Goal: Task Accomplishment & Management: Manage account settings

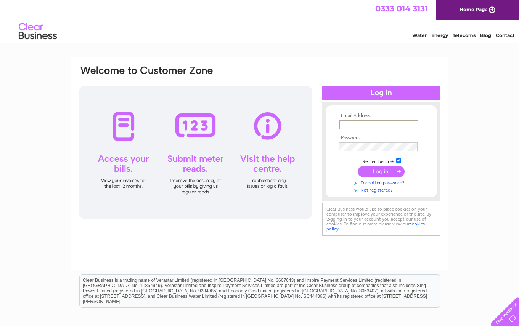
click at [412, 126] on input "text" at bounding box center [378, 124] width 79 height 9
click at [375, 122] on input "text" at bounding box center [378, 124] width 79 height 9
type input "[PERSON_NAME][EMAIL_ADDRESS][DOMAIN_NAME]"
click at [381, 171] on input "submit" at bounding box center [381, 171] width 47 height 11
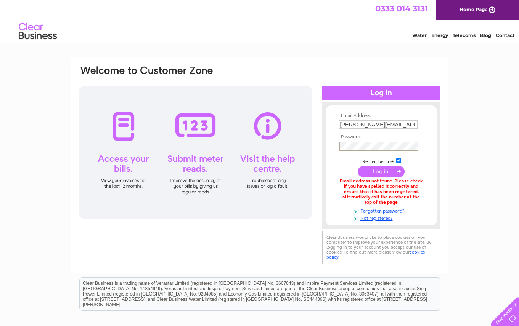
click at [381, 171] on input "submit" at bounding box center [381, 171] width 47 height 11
click at [394, 207] on link "Forgotten password?" at bounding box center [382, 209] width 87 height 7
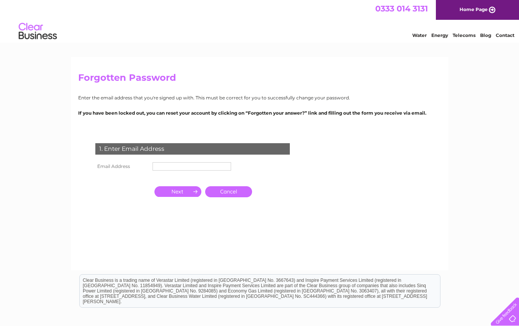
click at [199, 164] on input "text" at bounding box center [192, 166] width 79 height 8
click at [183, 191] on input "button" at bounding box center [177, 191] width 47 height 11
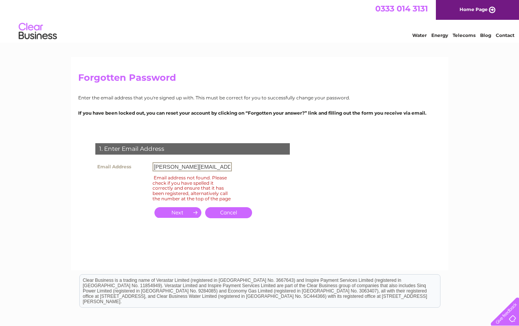
drag, startPoint x: 203, startPoint y: 167, endPoint x: 185, endPoint y: 166, distance: 17.9
click at [185, 166] on input "[PERSON_NAME][EMAIL_ADDRESS][DOMAIN_NAME]" at bounding box center [192, 166] width 79 height 9
type input "ian@uprightgallery.com"
click at [172, 218] on input "button" at bounding box center [177, 212] width 47 height 11
click at [188, 218] on input "button" at bounding box center [177, 212] width 47 height 11
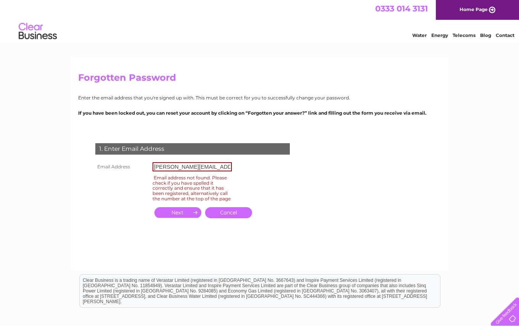
click at [188, 216] on input "button" at bounding box center [177, 212] width 47 height 11
click at [230, 214] on link "Cancel" at bounding box center [228, 212] width 47 height 11
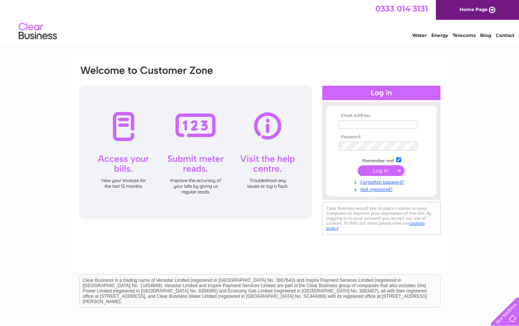
click at [190, 133] on div at bounding box center [195, 152] width 233 height 133
click at [417, 125] on input "text" at bounding box center [378, 124] width 79 height 9
click at [415, 125] on input "text" at bounding box center [378, 124] width 79 height 9
click at [463, 134] on div "Email Address: Password:" at bounding box center [259, 229] width 519 height 344
click at [375, 125] on input "text" at bounding box center [378, 124] width 79 height 9
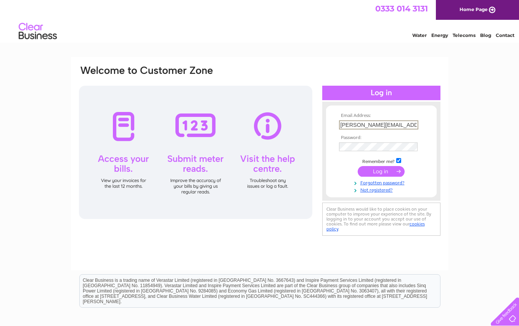
type input "[PERSON_NAME][EMAIL_ADDRESS][DOMAIN_NAME]"
click at [385, 182] on link "Forgotten password?" at bounding box center [382, 182] width 87 height 7
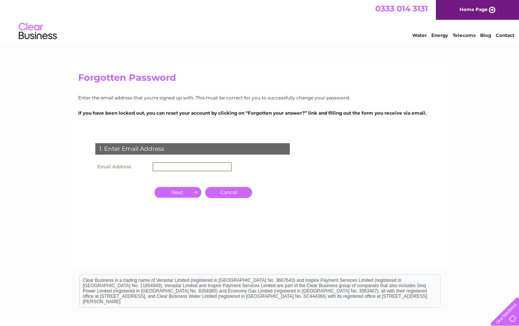
click at [211, 166] on input "text" at bounding box center [192, 166] width 79 height 9
type input "ian@uprightcreative.com"
click at [186, 190] on input "button" at bounding box center [177, 191] width 47 height 11
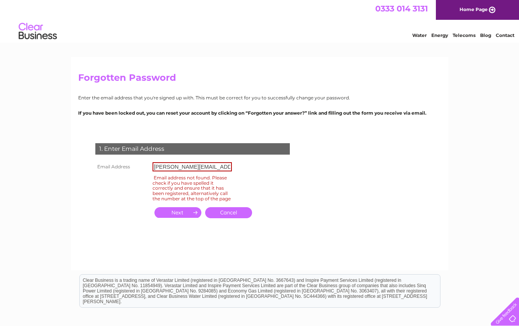
click at [246, 217] on link "Cancel" at bounding box center [228, 212] width 47 height 11
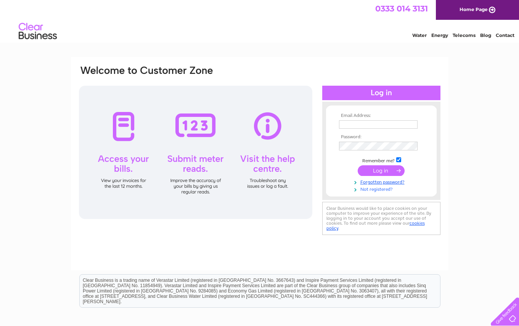
click at [378, 189] on link "Not registered?" at bounding box center [382, 188] width 87 height 7
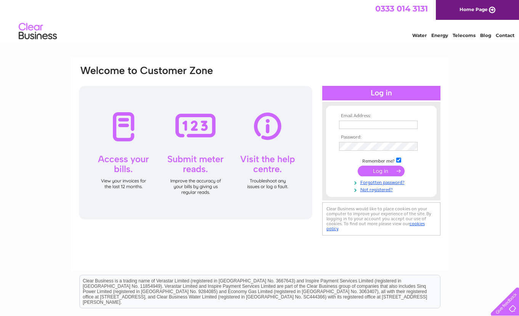
click at [385, 170] on input "submit" at bounding box center [381, 170] width 47 height 11
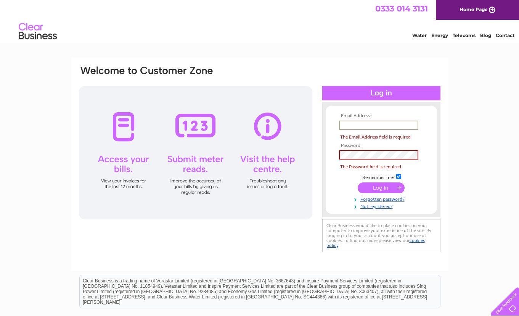
click at [370, 124] on input "text" at bounding box center [378, 124] width 79 height 9
click at [411, 124] on input "text" at bounding box center [378, 124] width 79 height 9
click at [379, 125] on input "text" at bounding box center [378, 124] width 79 height 9
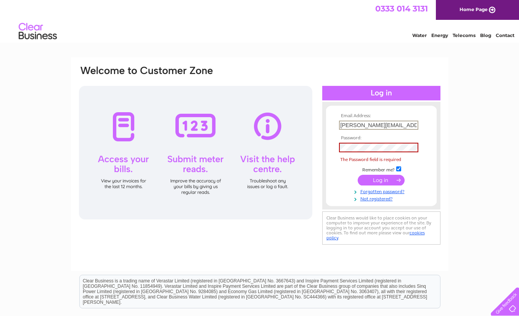
type input "ian@uprightcreative.com"
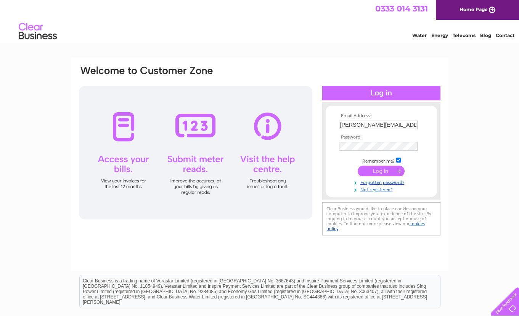
click at [387, 169] on input "submit" at bounding box center [381, 170] width 47 height 11
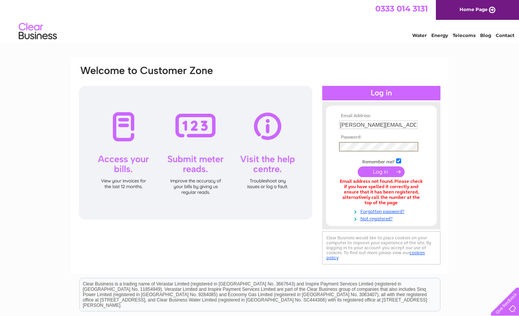
click at [391, 169] on input "submit" at bounding box center [381, 171] width 47 height 11
click at [394, 208] on link "Forgotten password?" at bounding box center [382, 209] width 87 height 7
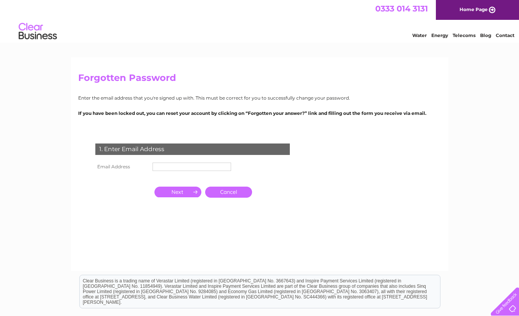
drag, startPoint x: 186, startPoint y: 167, endPoint x: 188, endPoint y: 163, distance: 5.0
click at [186, 167] on input "text" at bounding box center [192, 166] width 79 height 8
type input "[PERSON_NAME][EMAIL_ADDRESS][DOMAIN_NAME]"
click at [184, 191] on input "button" at bounding box center [177, 192] width 47 height 11
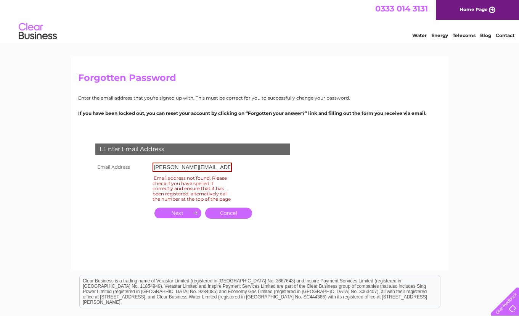
click at [218, 165] on input "[PERSON_NAME][EMAIL_ADDRESS][DOMAIN_NAME]" at bounding box center [192, 166] width 79 height 9
drag, startPoint x: 223, startPoint y: 166, endPoint x: 113, endPoint y: 166, distance: 109.8
click at [113, 166] on tr "Email Address [PERSON_NAME][EMAIL_ADDRESS][DOMAIN_NAME]" at bounding box center [163, 167] width 140 height 13
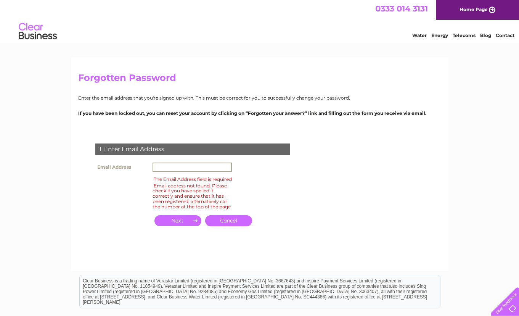
click at [178, 165] on input "text" at bounding box center [192, 166] width 79 height 9
drag, startPoint x: 217, startPoint y: 165, endPoint x: 226, endPoint y: 165, distance: 8.8
click at [219, 165] on input "text" at bounding box center [192, 166] width 79 height 9
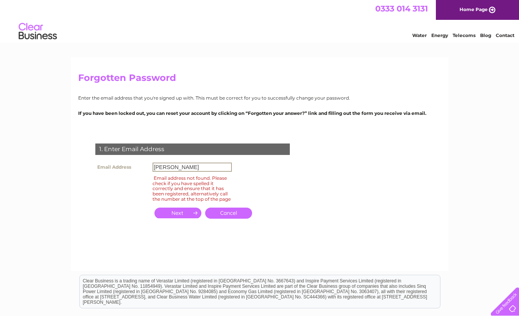
type input "ian@upright"
type input "[PERSON_NAME][EMAIL_ADDRESS][DOMAIN_NAME]"
click at [188, 213] on input "button" at bounding box center [177, 212] width 47 height 11
click at [138, 84] on h2 "Forgotten Password" at bounding box center [259, 79] width 363 height 14
click at [236, 216] on link "Cancel" at bounding box center [228, 212] width 47 height 11
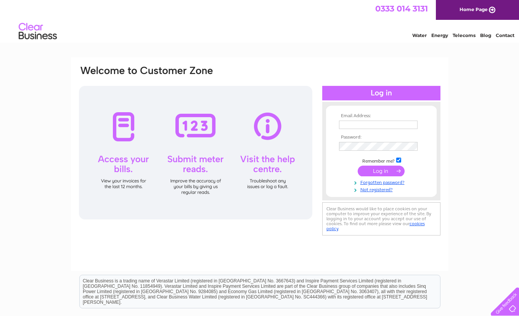
click at [200, 131] on div at bounding box center [195, 152] width 233 height 133
click at [198, 177] on div at bounding box center [195, 152] width 233 height 133
click at [274, 122] on div at bounding box center [195, 152] width 233 height 133
click at [124, 127] on div at bounding box center [195, 152] width 233 height 133
